Goal: Complete application form

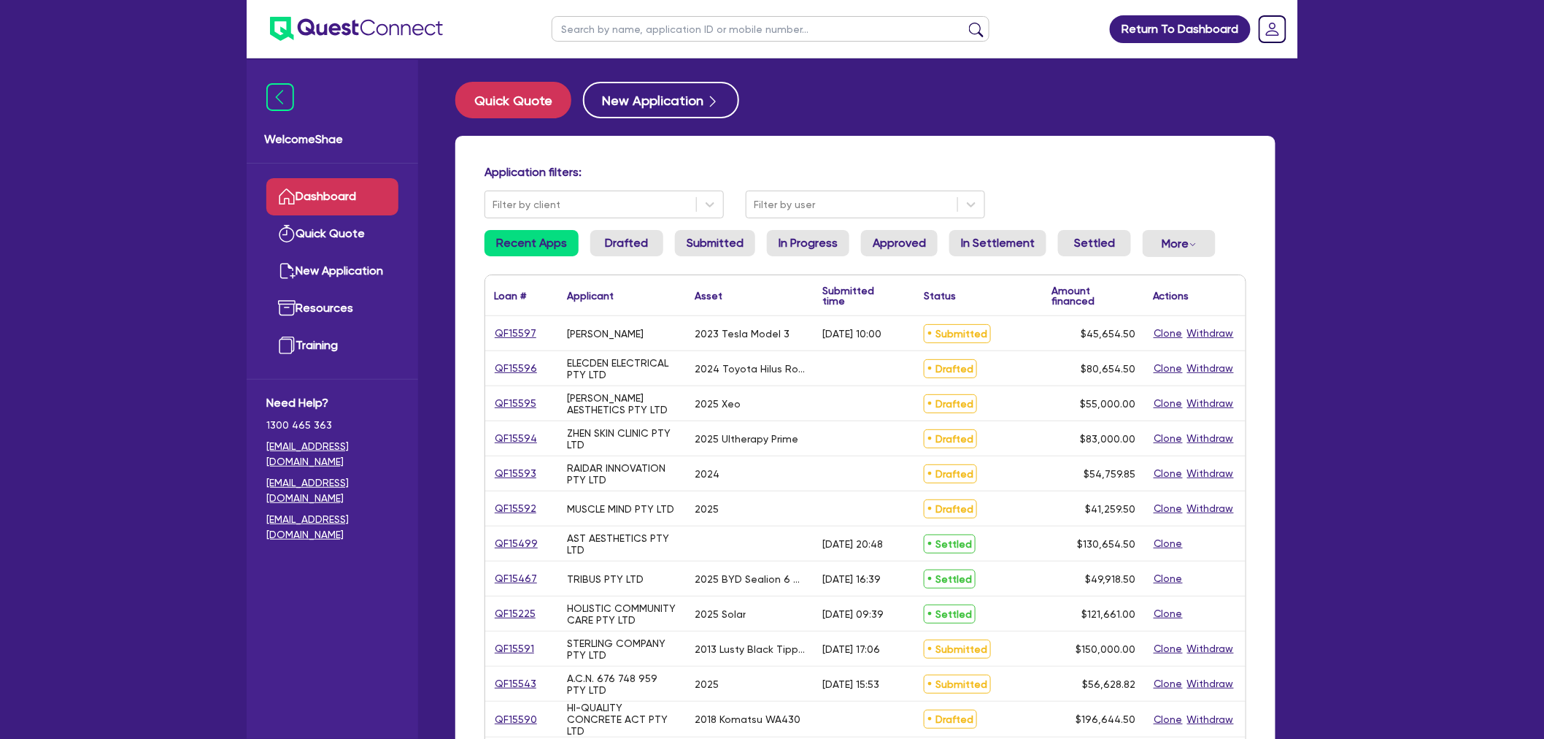
click at [611, 26] on input "text" at bounding box center [771, 29] width 438 height 26
type input "myskin"
click at [965, 22] on button "submit" at bounding box center [976, 32] width 23 height 20
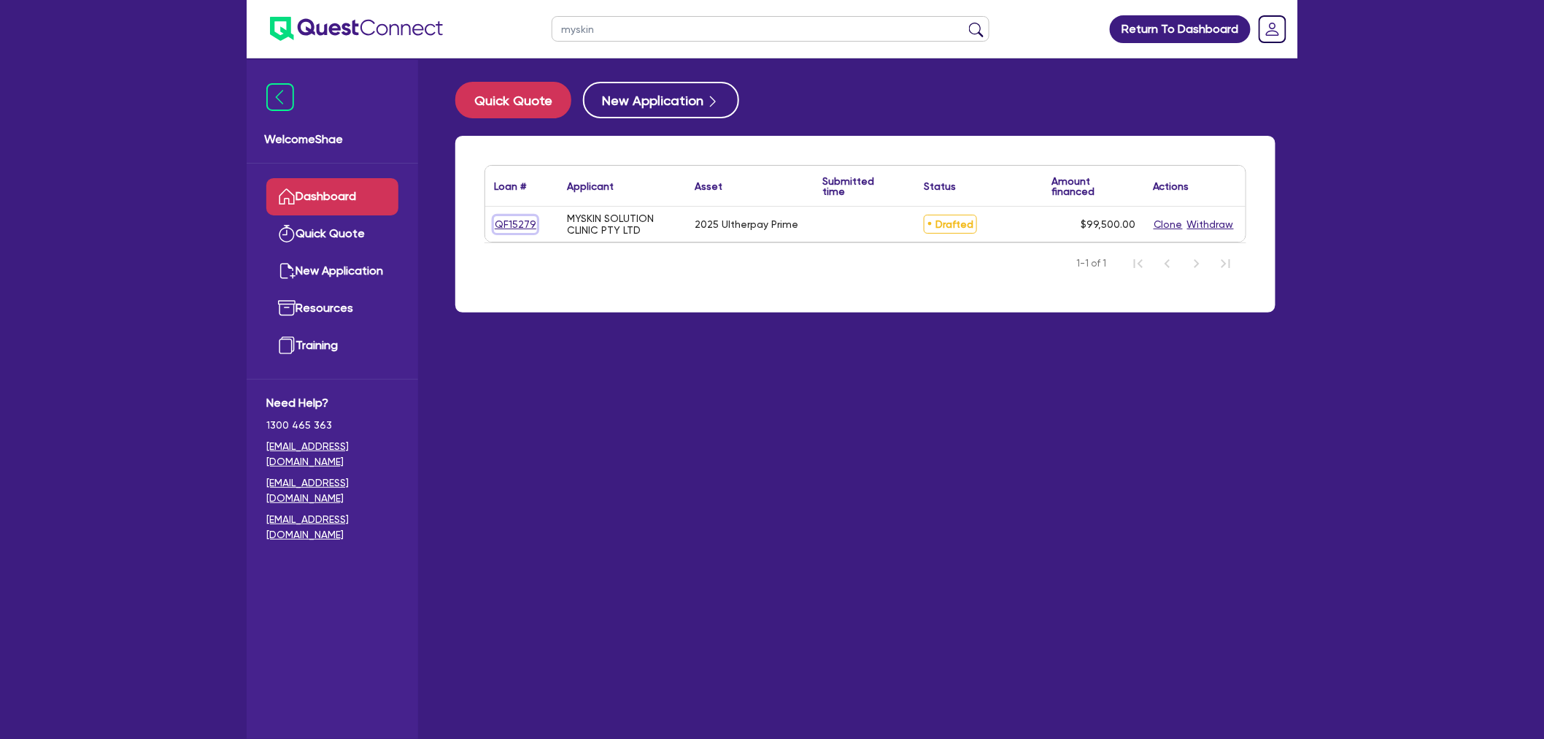
click at [526, 217] on link "QF15279" at bounding box center [515, 224] width 43 height 17
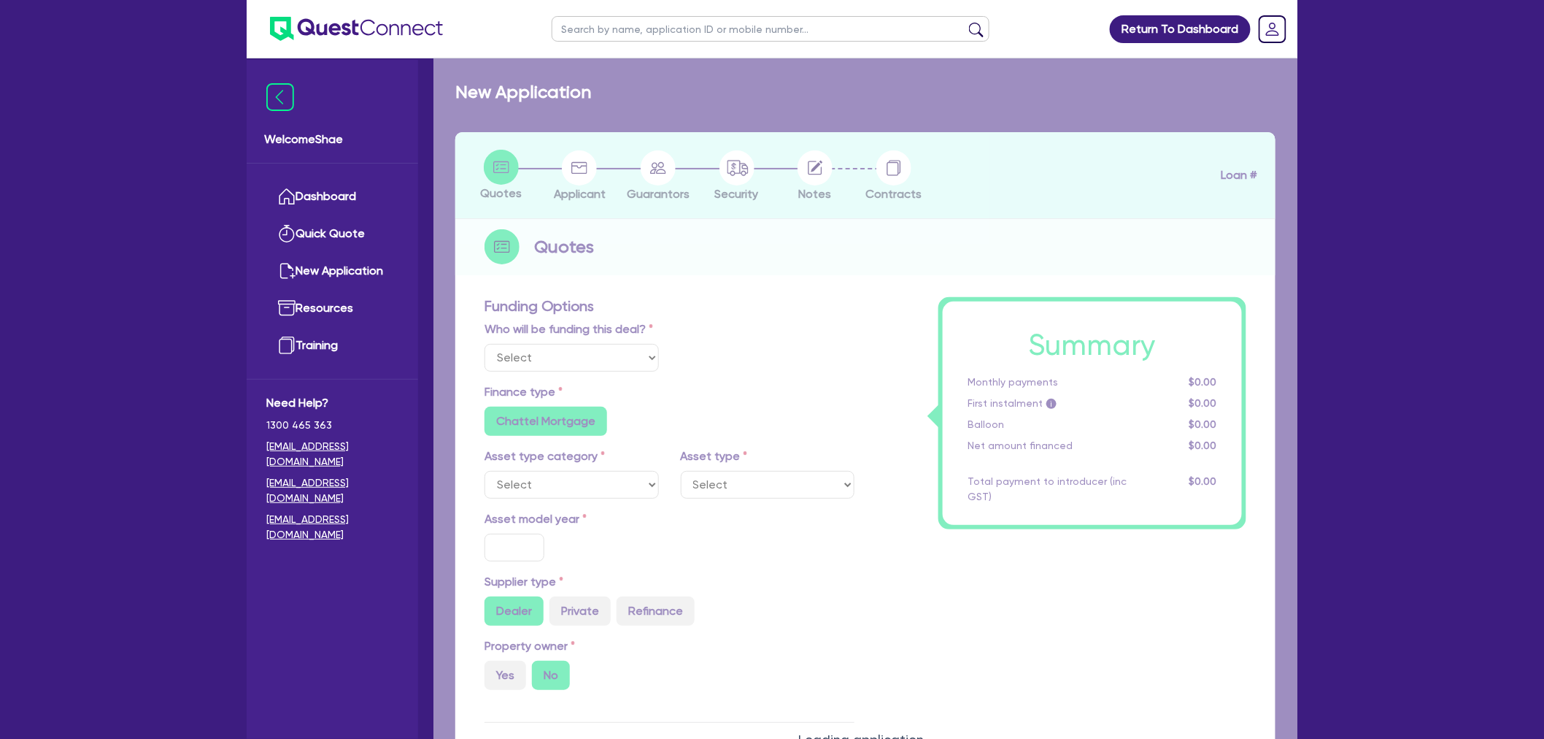
select select "Other"
select select "TERTIARY_ASSETS"
type input "2025"
radio input "true"
type input "104,500"
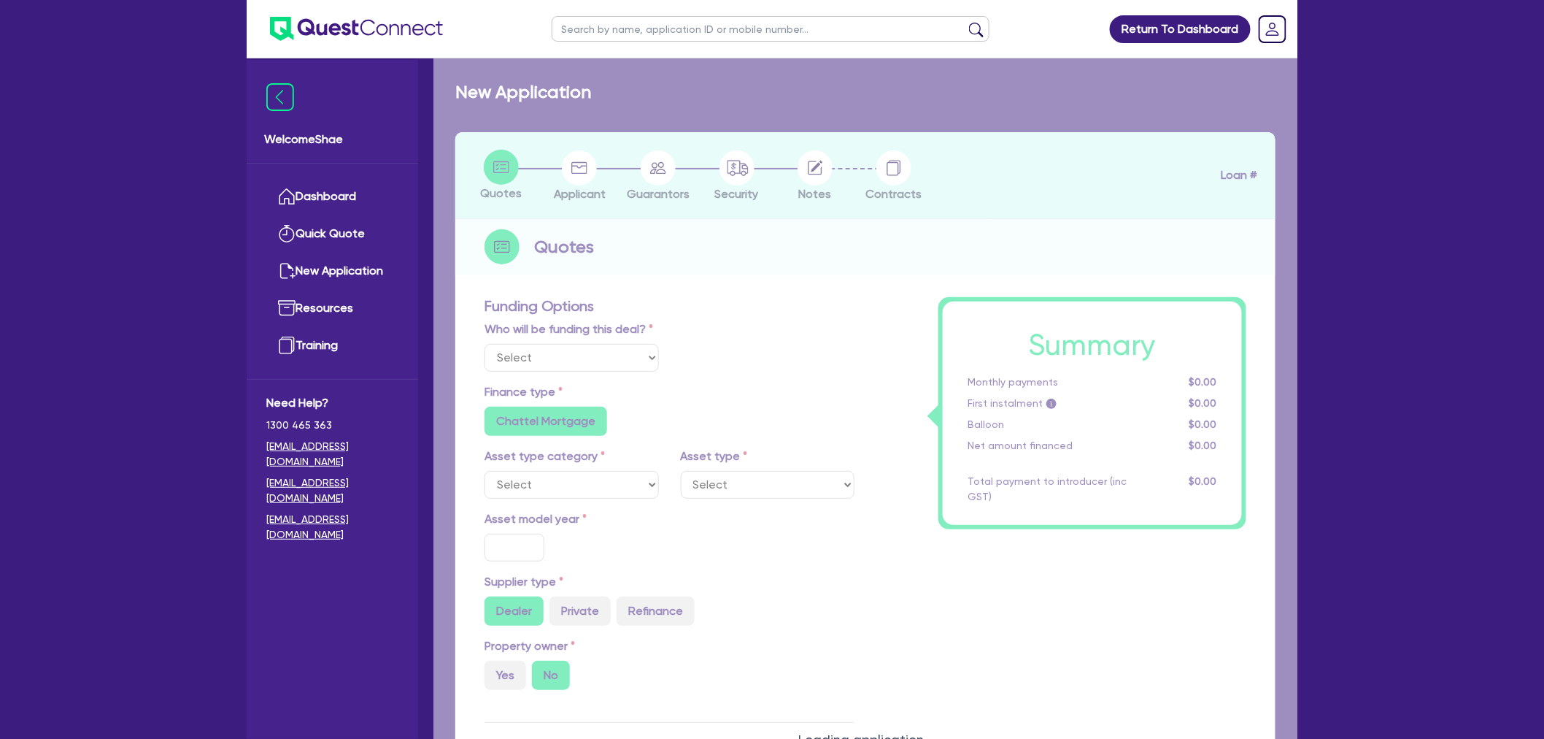
type input "5,000"
type input "4"
type input "3,980"
type input "8.49"
radio input "false"
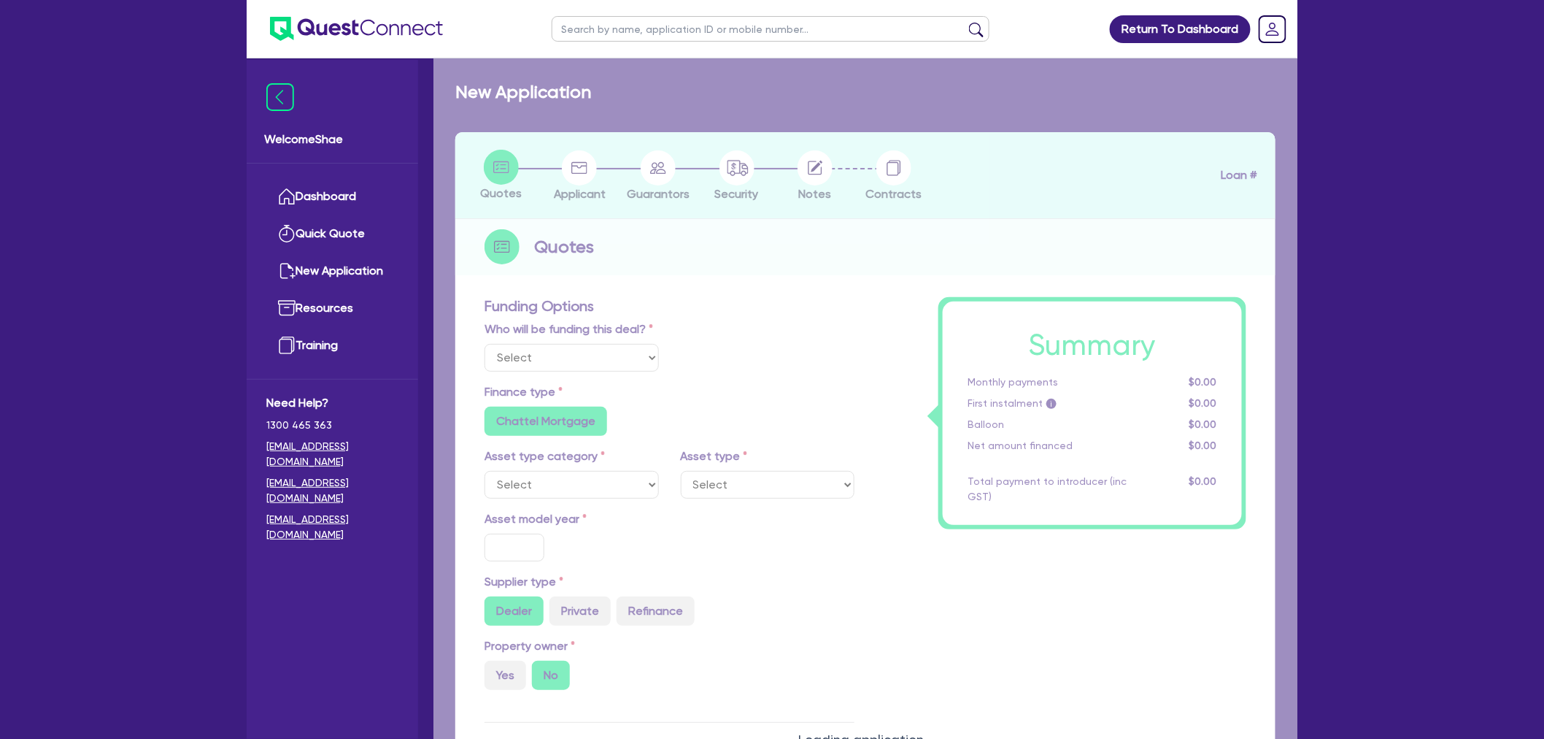
type input "900"
radio input "false"
select select "BEAUTY_EQUIPMENT"
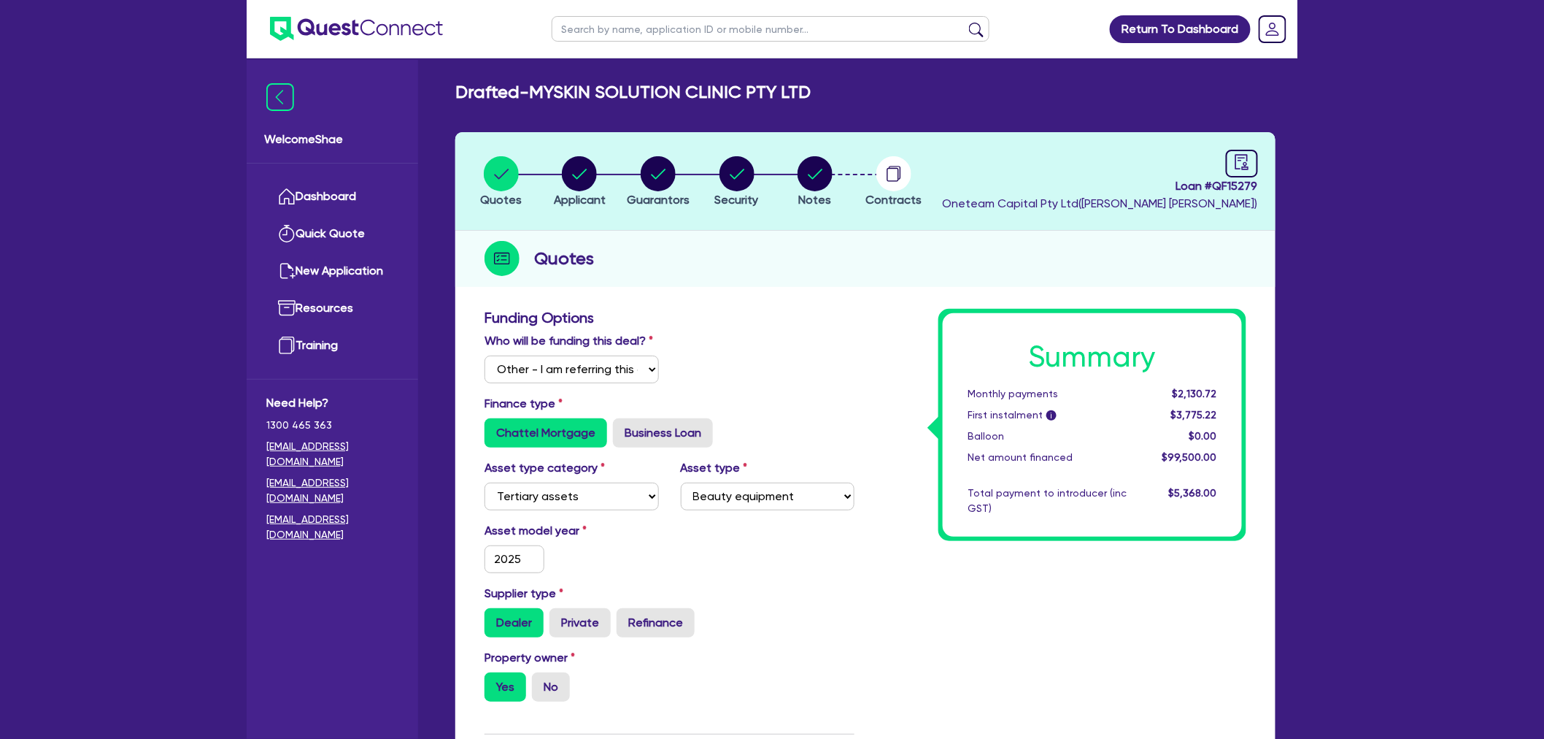
click at [832, 168] on li "Notes" at bounding box center [815, 180] width 79 height 51
click at [826, 174] on circle "button" at bounding box center [815, 173] width 35 height 35
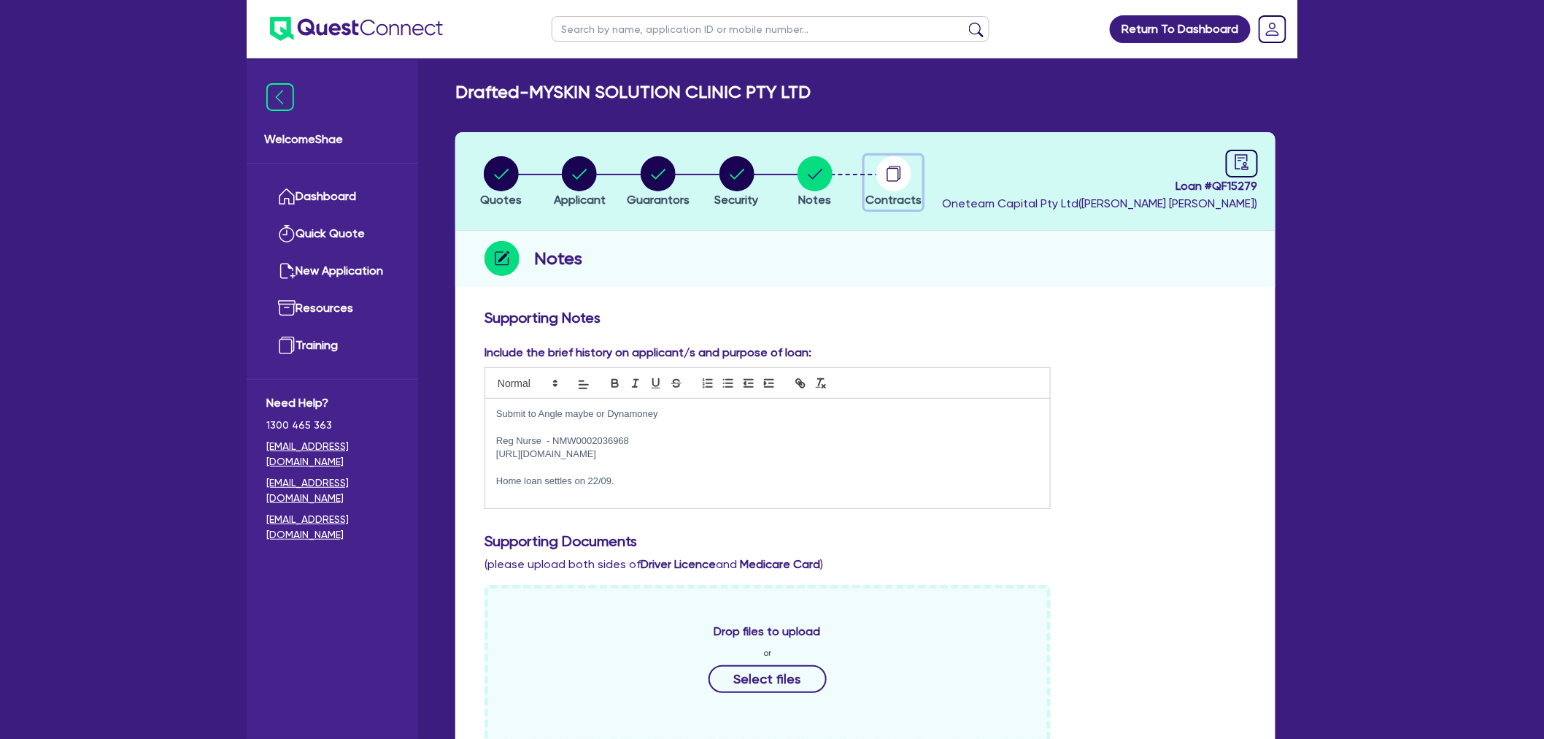
click at [881, 175] on circle "button" at bounding box center [894, 173] width 35 height 35
